Goal: Information Seeking & Learning: Learn about a topic

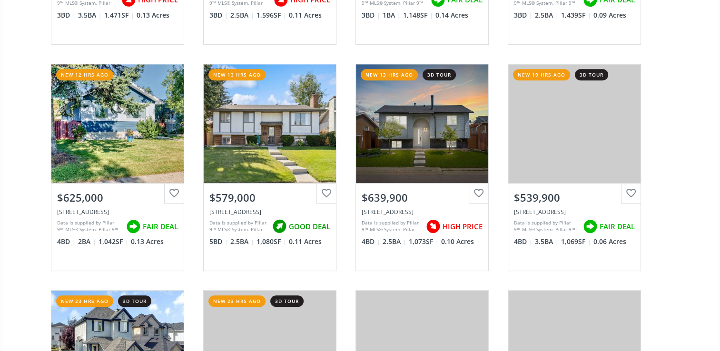
scroll to position [507, 0]
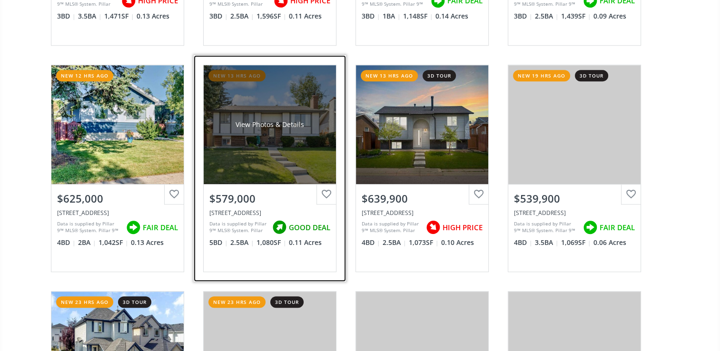
click at [272, 135] on div "View Photos & Details" at bounding box center [270, 124] width 132 height 119
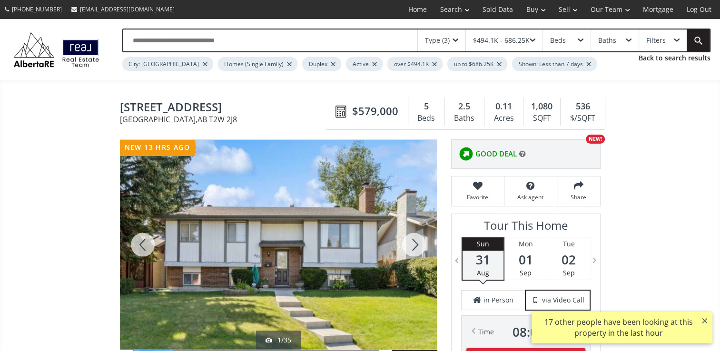
click at [706, 316] on button "×" at bounding box center [704, 320] width 15 height 17
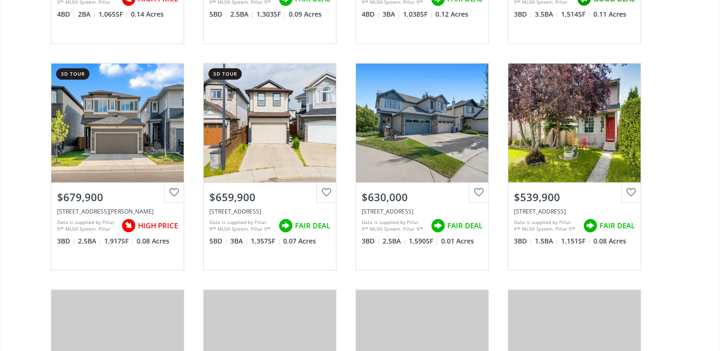
scroll to position [1648, 0]
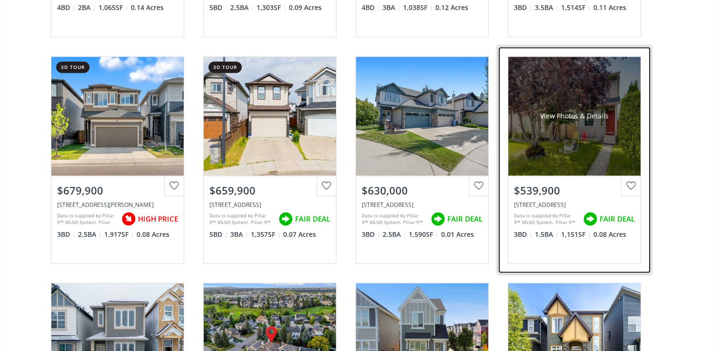
click at [580, 159] on div "View Photos & Details" at bounding box center [574, 116] width 132 height 119
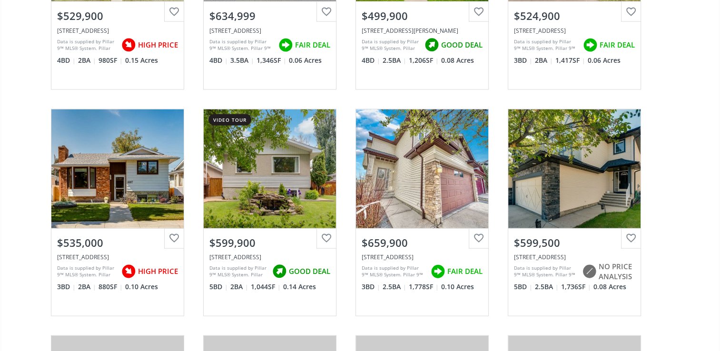
scroll to position [2283, 0]
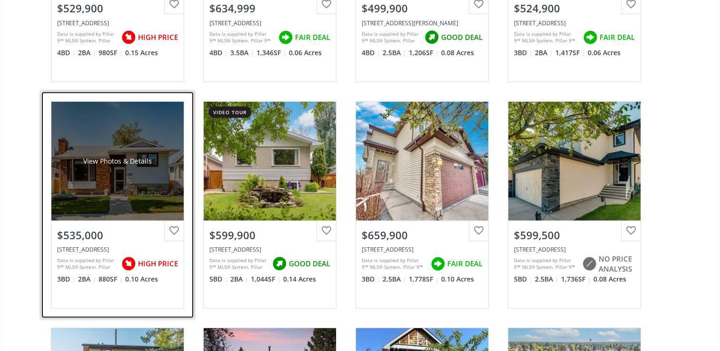
click at [94, 235] on div "$535,000" at bounding box center [117, 235] width 121 height 15
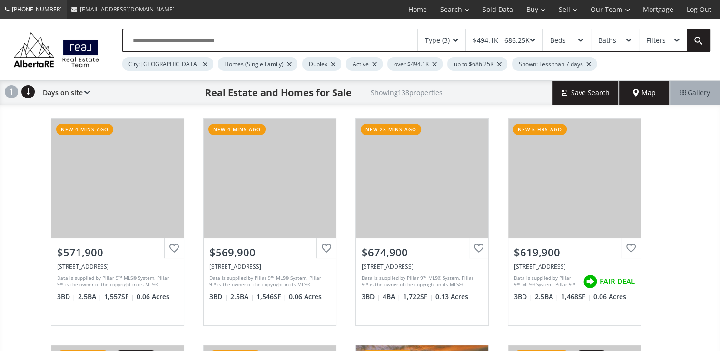
scroll to position [2283, 0]
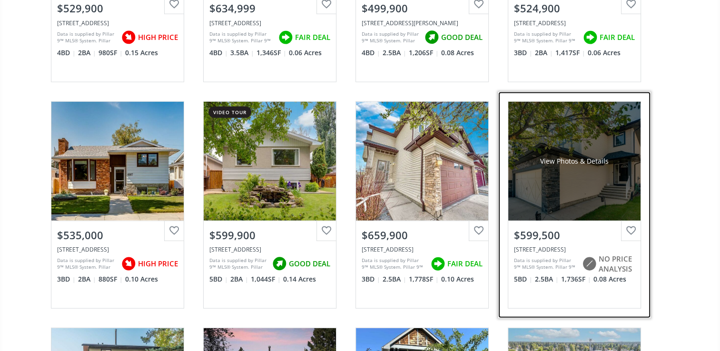
click at [576, 245] on div "[STREET_ADDRESS]" at bounding box center [574, 249] width 121 height 8
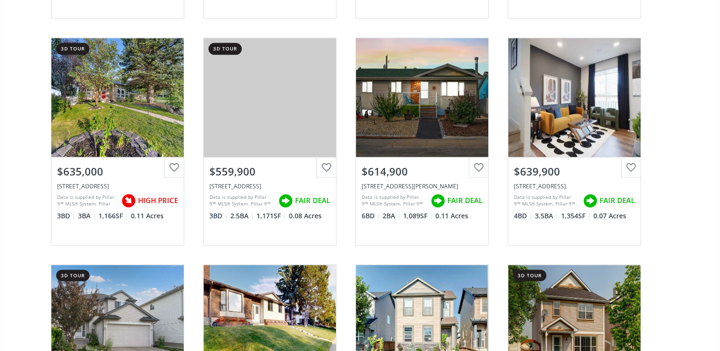
scroll to position [2917, 0]
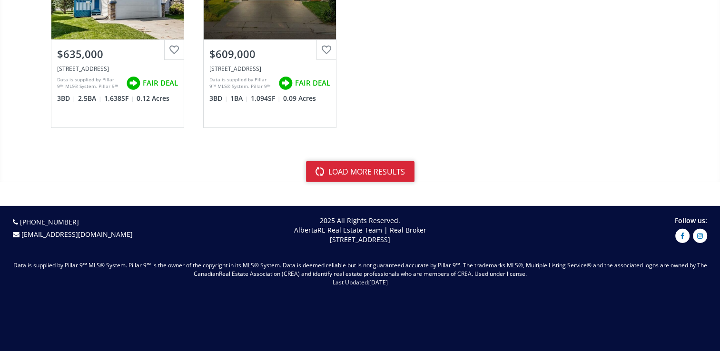
click at [369, 161] on button "load more results" at bounding box center [360, 171] width 108 height 21
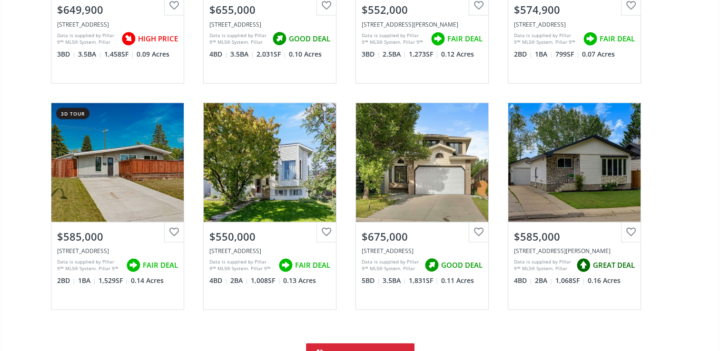
scroll to position [5580, 0]
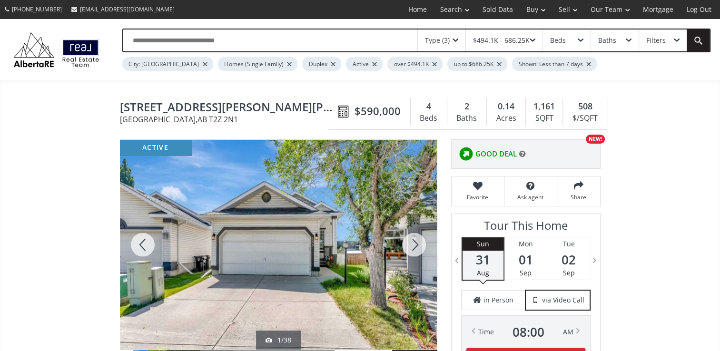
click at [297, 217] on div at bounding box center [278, 245] width 317 height 210
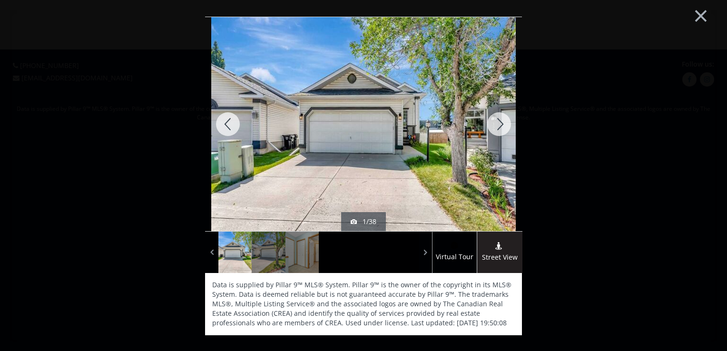
click at [499, 120] on div at bounding box center [499, 124] width 46 height 214
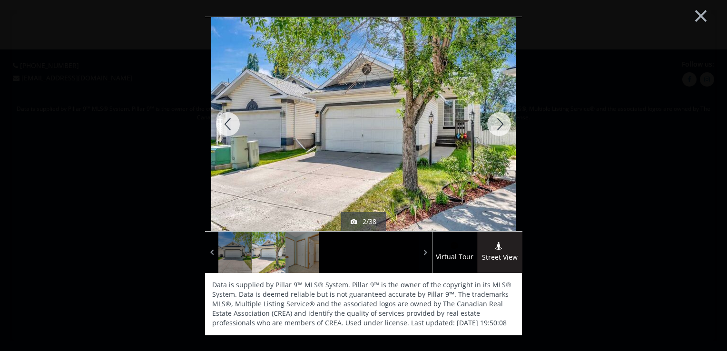
click at [499, 120] on div at bounding box center [499, 124] width 46 height 214
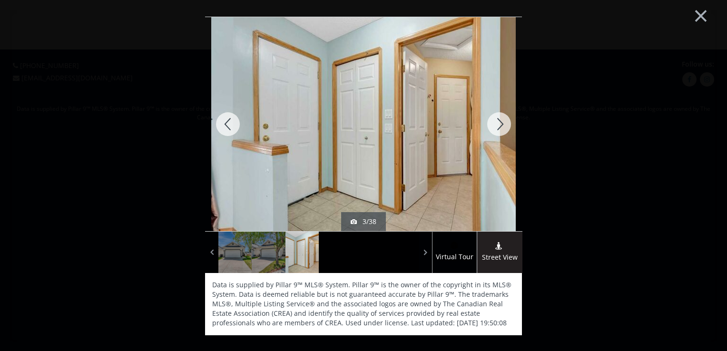
click at [499, 120] on div at bounding box center [499, 124] width 46 height 214
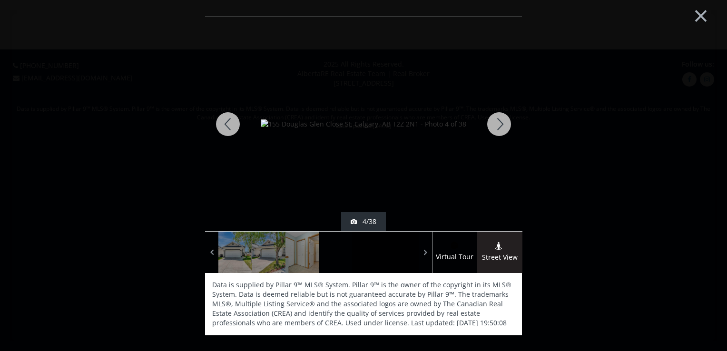
click at [499, 120] on div at bounding box center [499, 124] width 46 height 214
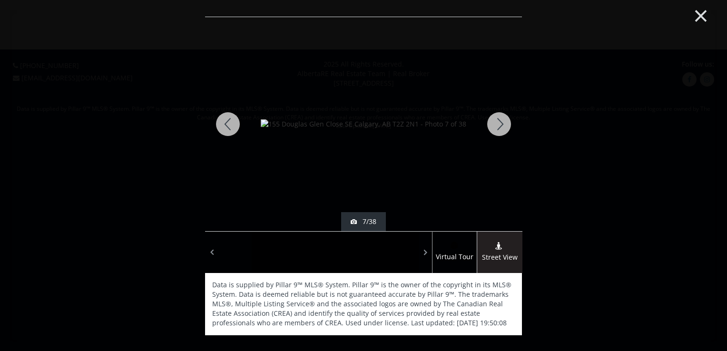
click at [696, 11] on button "×" at bounding box center [700, 14] width 52 height 39
